Goal: Task Accomplishment & Management: Use online tool/utility

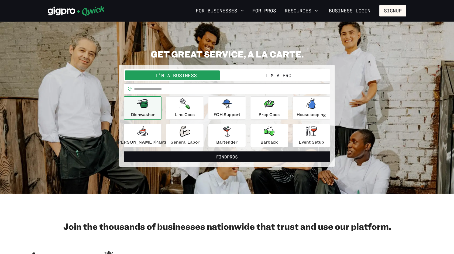
click at [277, 77] on button "I'm a Pro" at bounding box center [278, 75] width 102 height 10
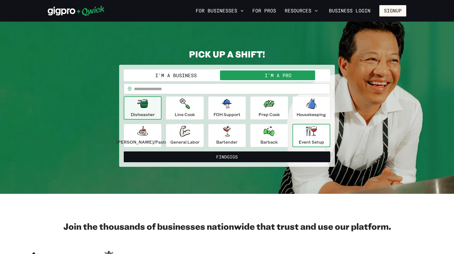
click at [313, 135] on div "Event Setup" at bounding box center [311, 135] width 25 height 19
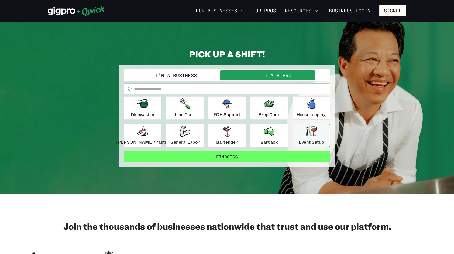
click at [225, 160] on button "Find Gigs" at bounding box center [227, 156] width 207 height 11
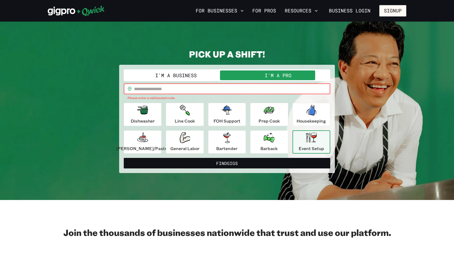
click at [200, 87] on input "text" at bounding box center [232, 88] width 196 height 11
type input "*****"
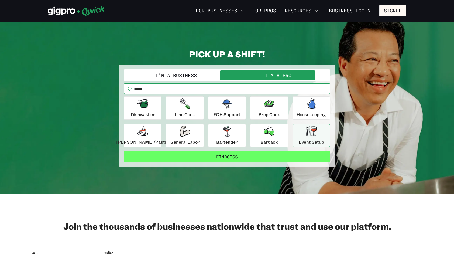
click at [228, 159] on button "Find Gigs" at bounding box center [227, 156] width 207 height 11
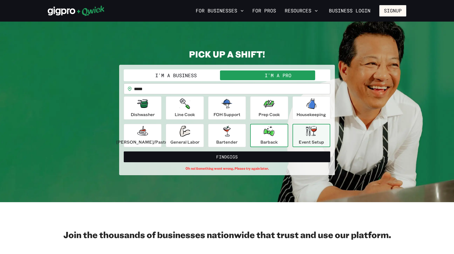
click at [267, 132] on icon "button" at bounding box center [269, 131] width 11 height 10
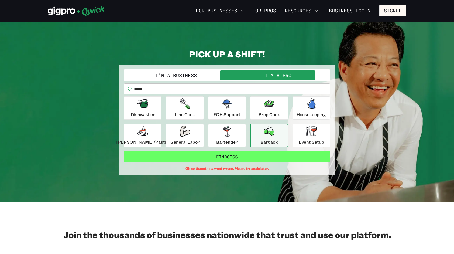
click at [258, 159] on button "Find Gigs" at bounding box center [227, 156] width 207 height 11
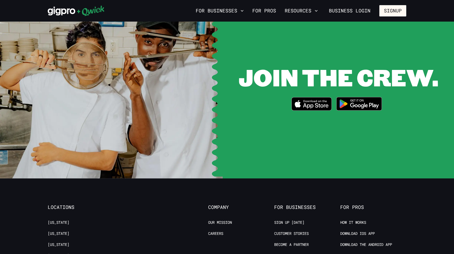
scroll to position [1050, 0]
click at [211, 231] on link "Careers" at bounding box center [215, 233] width 15 height 5
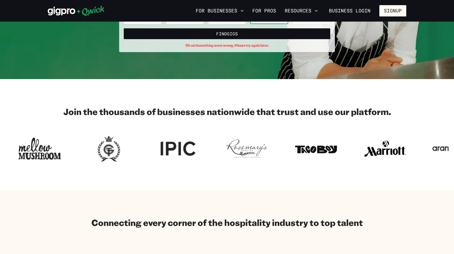
scroll to position [0, 0]
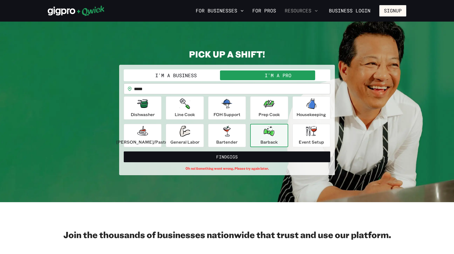
click at [316, 9] on icon "button" at bounding box center [316, 10] width 5 height 5
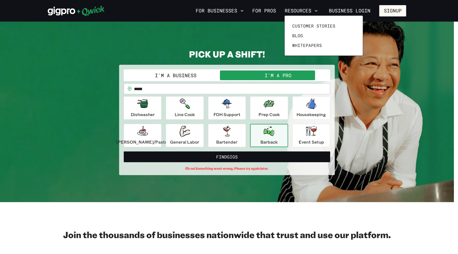
click at [343, 184] on div at bounding box center [229, 127] width 458 height 254
